Goal: Book appointment/travel/reservation

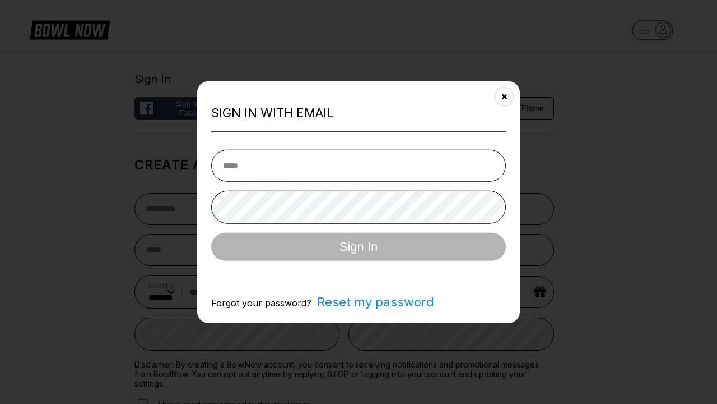
select select "**"
type input "**********"
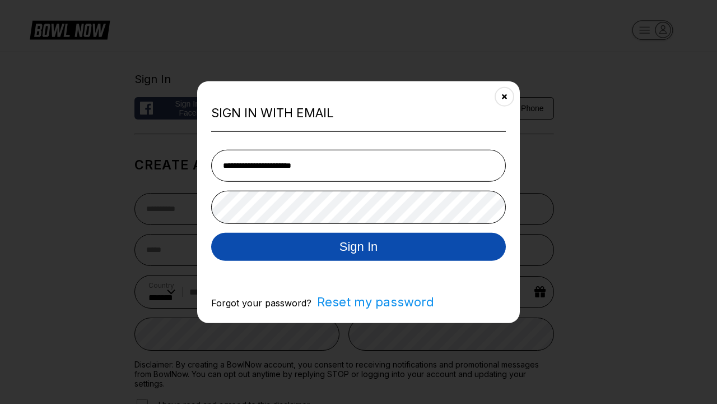
click at [359, 247] on button "Sign In" at bounding box center [358, 246] width 295 height 28
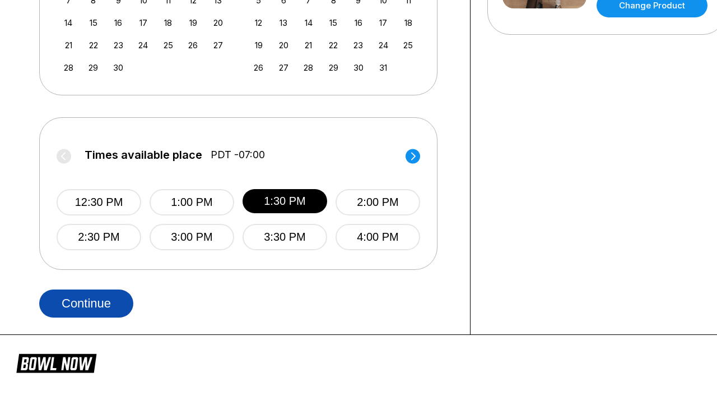
click at [86, 303] on button "Continue" at bounding box center [86, 303] width 94 height 28
